Goal: Entertainment & Leisure: Browse casually

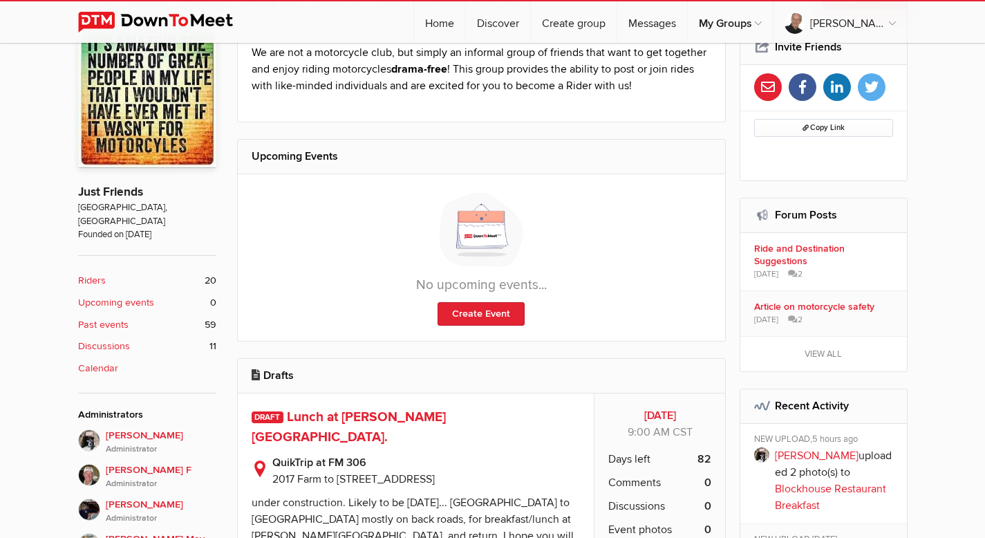
scroll to position [405, 0]
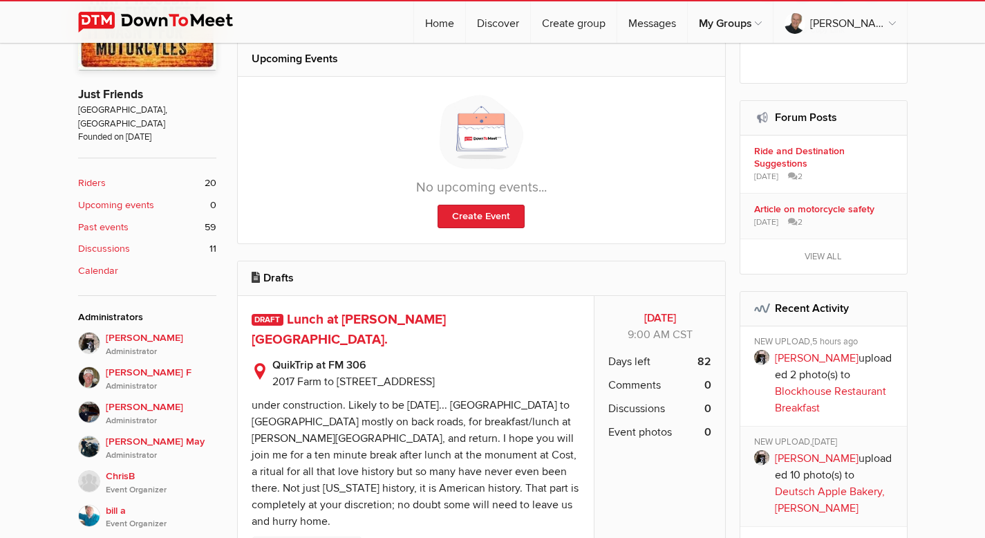
click at [838, 384] on link "Blockhouse Restaurant Breakfast" at bounding box center [830, 399] width 111 height 30
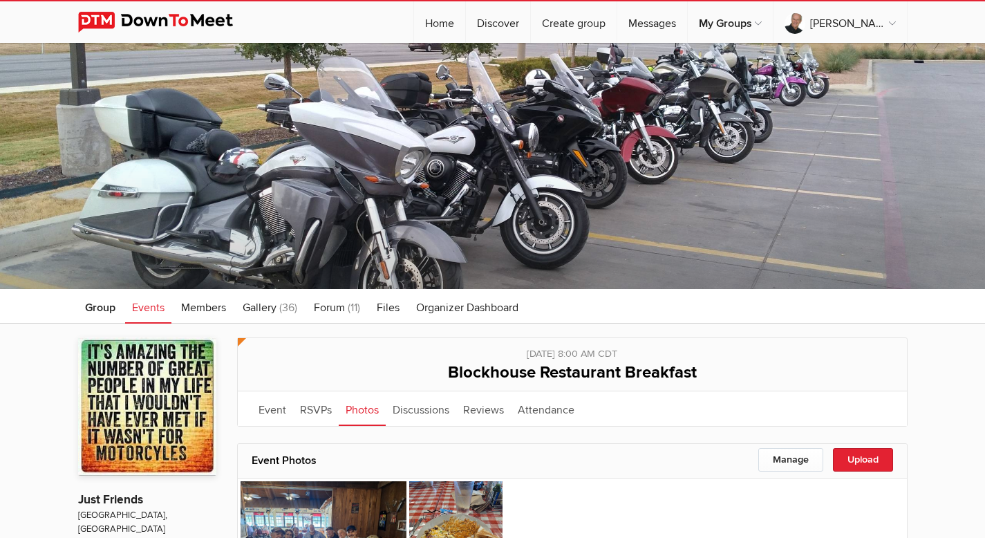
scroll to position [405, 0]
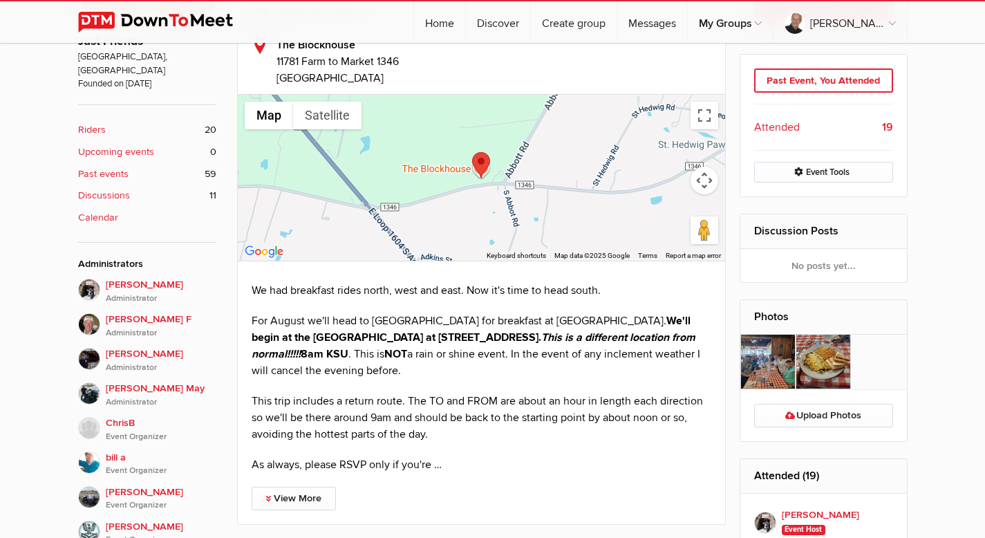
scroll to position [426, 0]
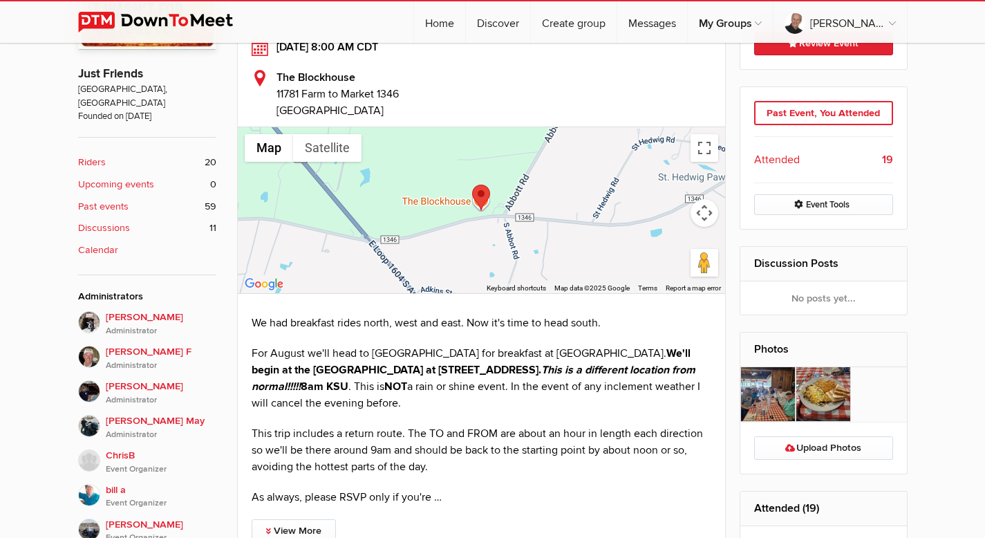
click at [774, 389] on img at bounding box center [767, 394] width 55 height 55
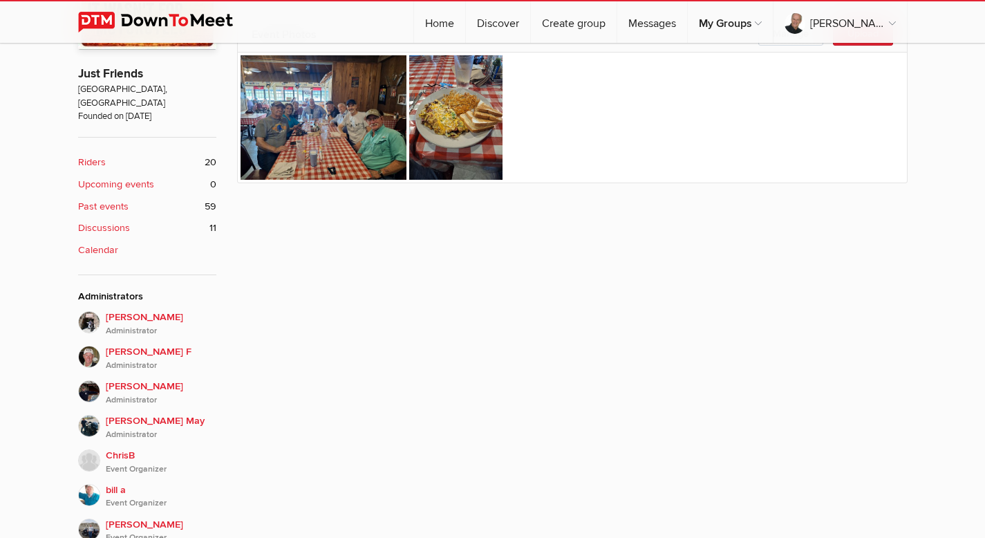
scroll to position [289, 0]
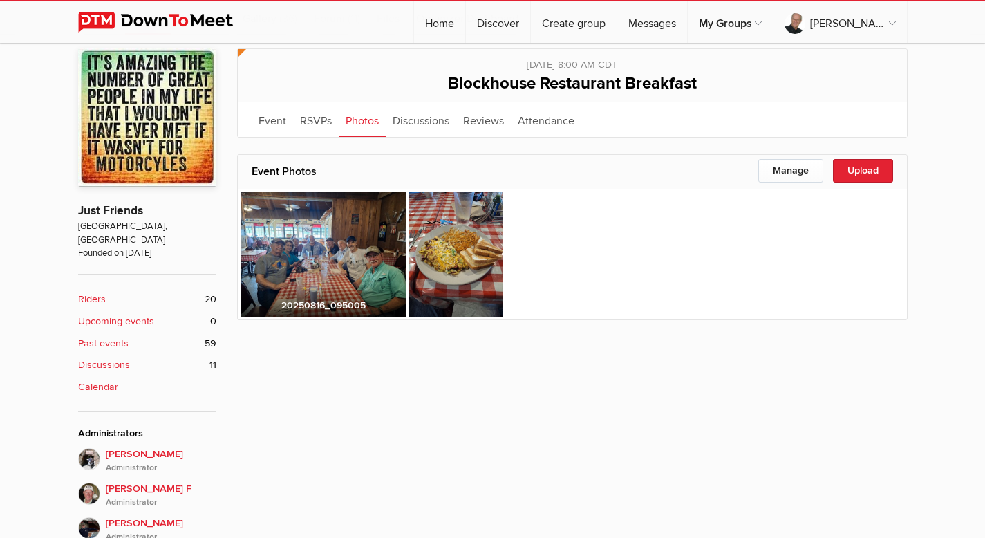
click at [347, 267] on img at bounding box center [324, 254] width 166 height 124
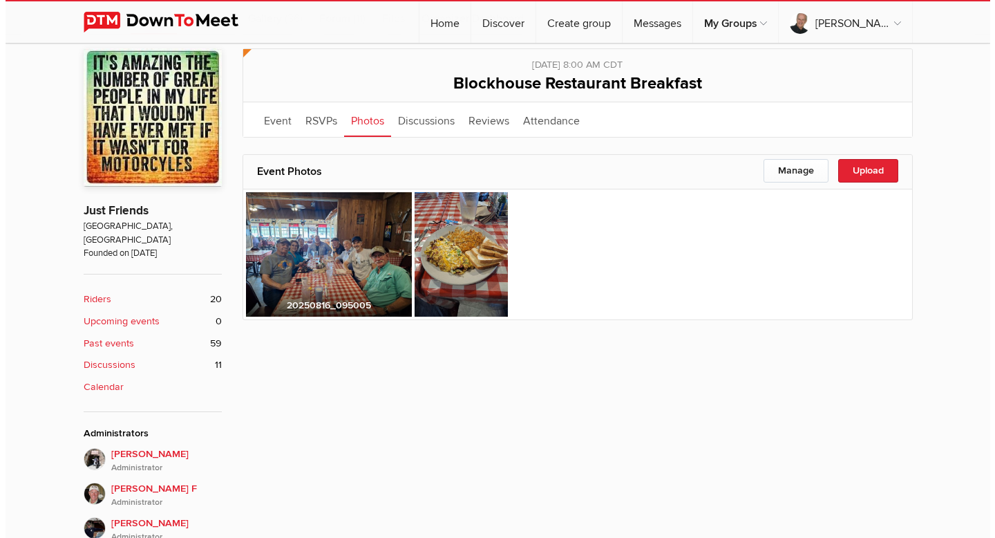
scroll to position [292, 0]
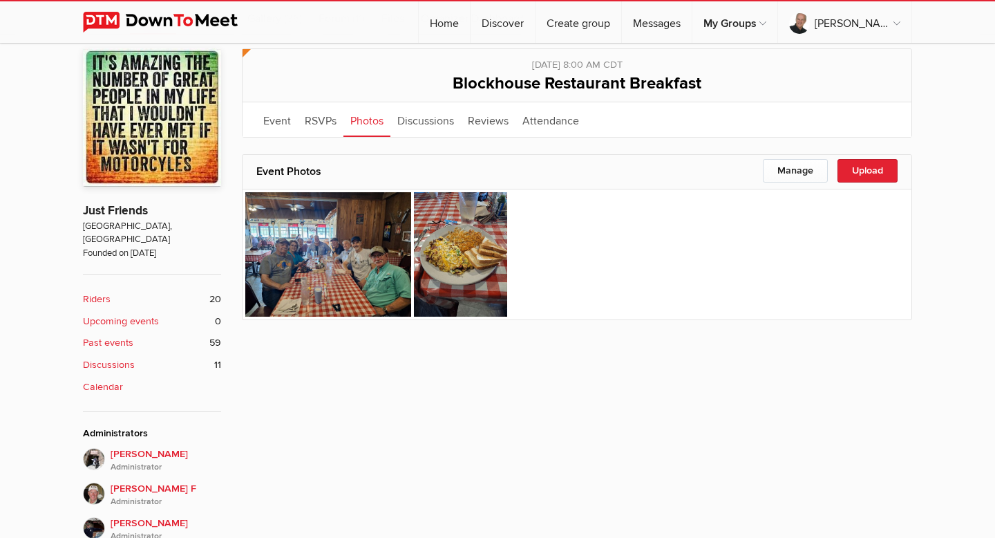
click at [346, 268] on img at bounding box center [328, 254] width 166 height 124
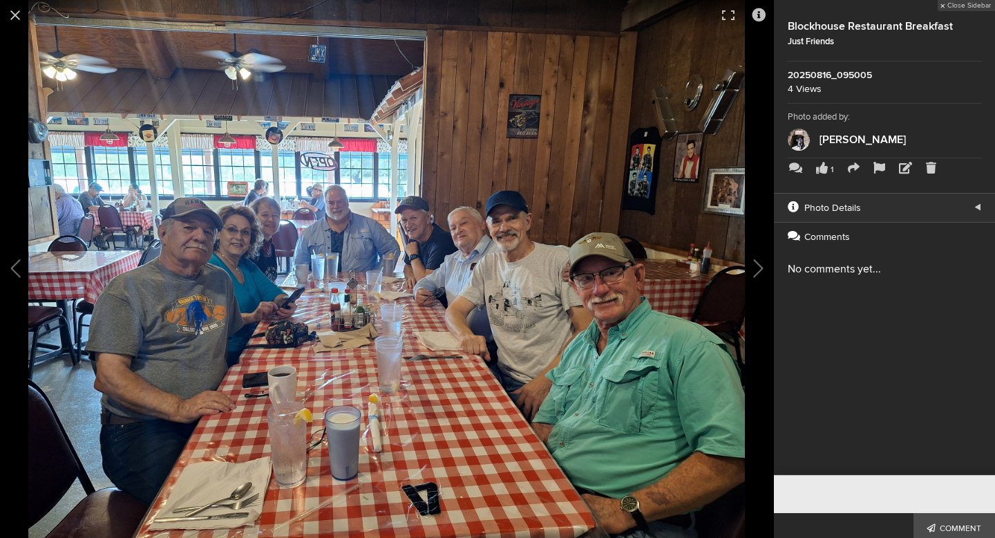
click at [397, 247] on img at bounding box center [386, 269] width 717 height 538
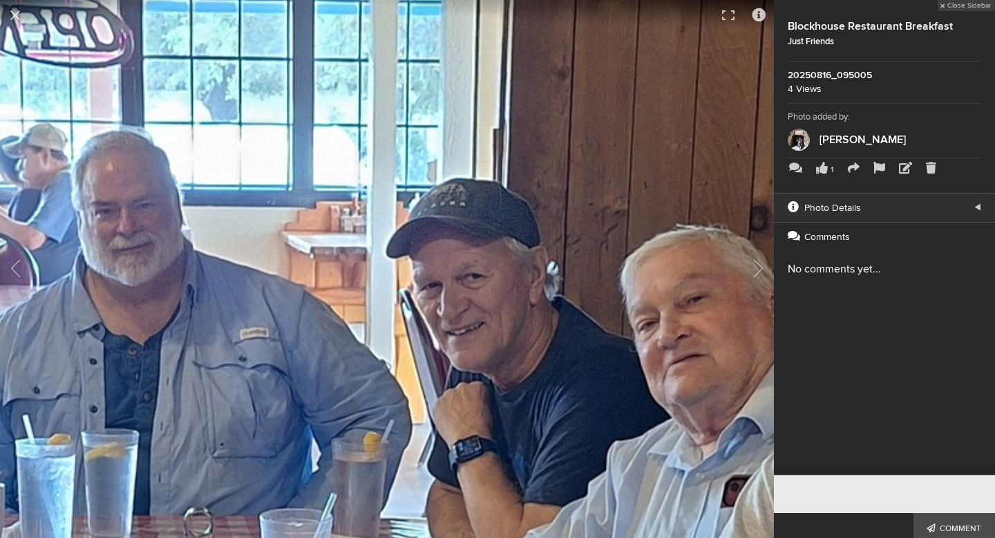
click at [935, 325] on div "Close Sidebar Blockhouse Restaurant Breakfast Just Friends 20250816_095005 4 Vi…" at bounding box center [884, 166] width 221 height 332
click at [756, 356] on button at bounding box center [739, 269] width 69 height 323
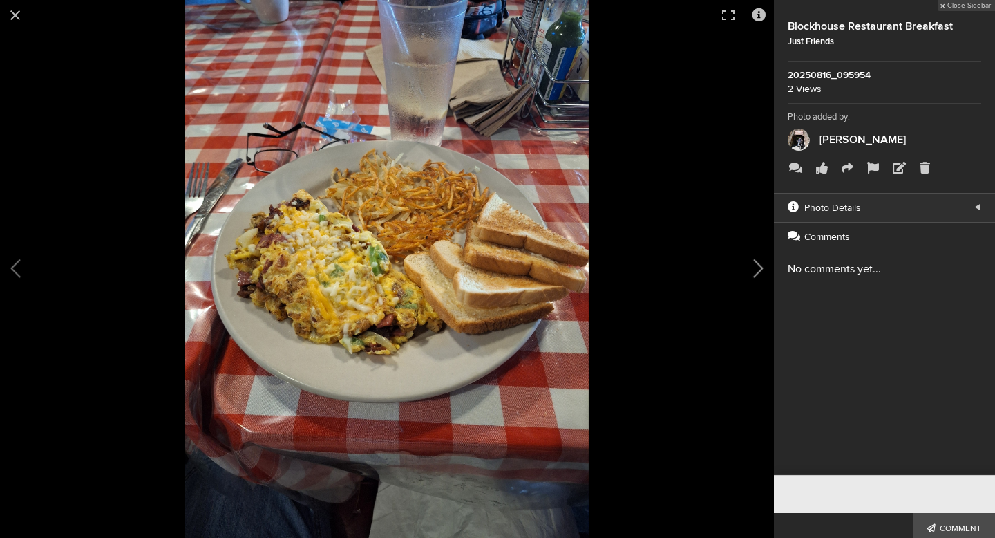
click at [756, 263] on button at bounding box center [739, 269] width 69 height 323
